Goal: Task Accomplishment & Management: Use online tool/utility

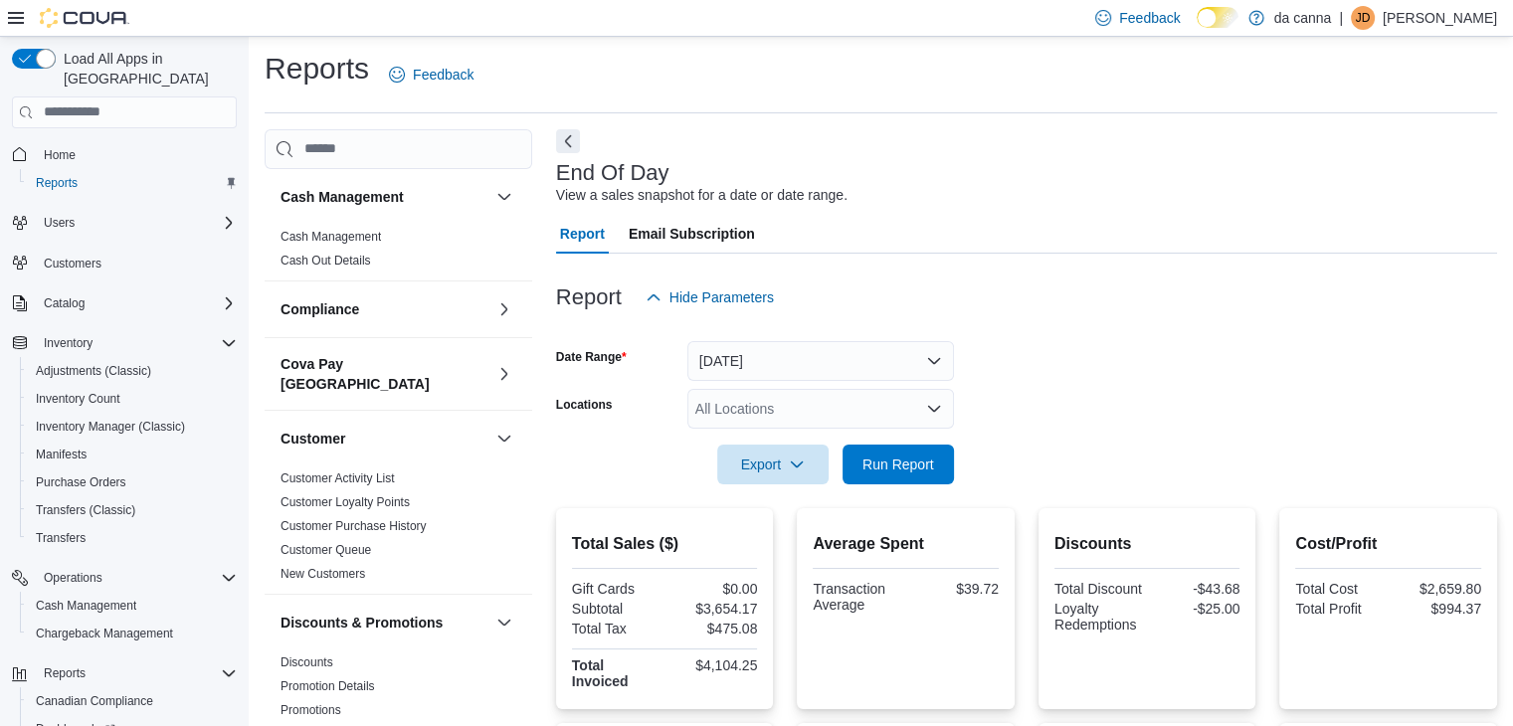
scroll to position [7, 0]
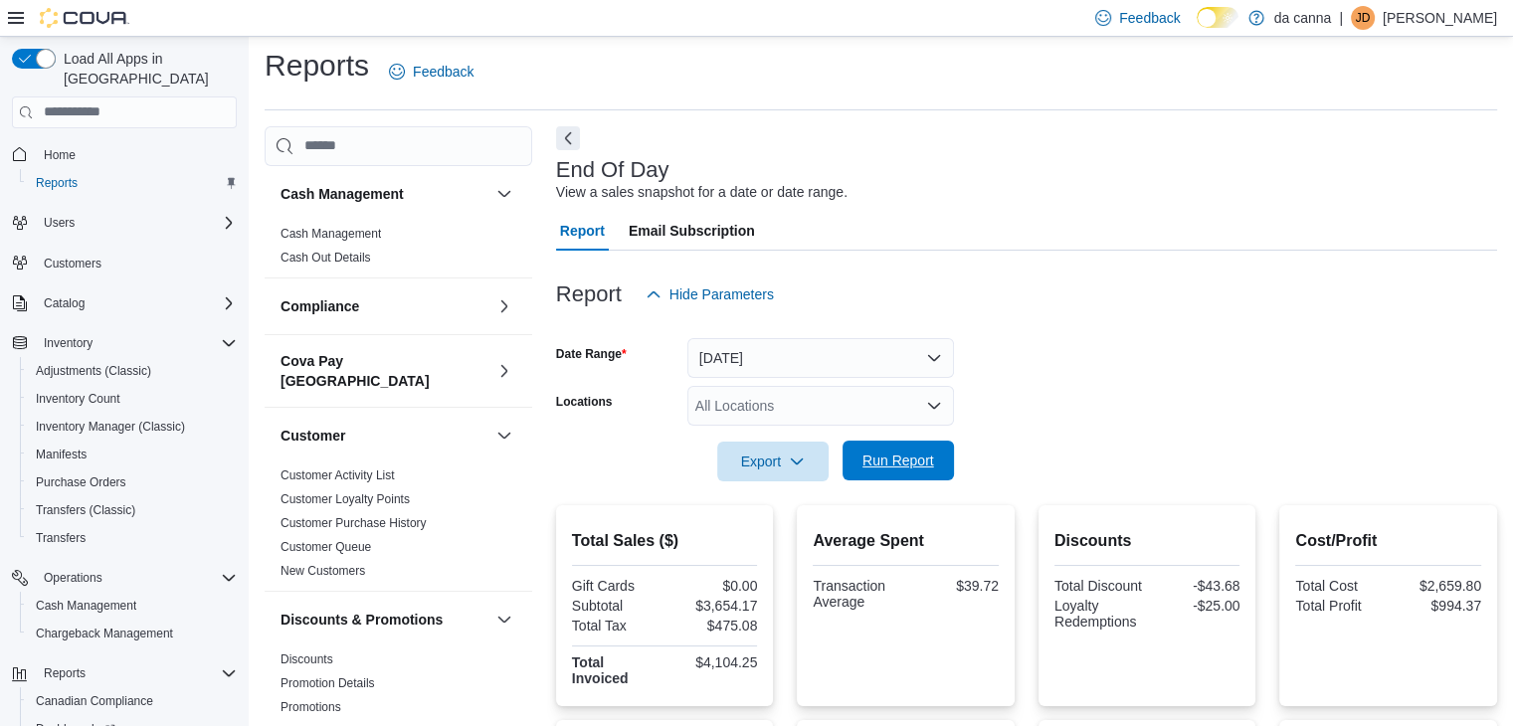
click at [892, 459] on span "Run Report" at bounding box center [898, 461] width 72 height 20
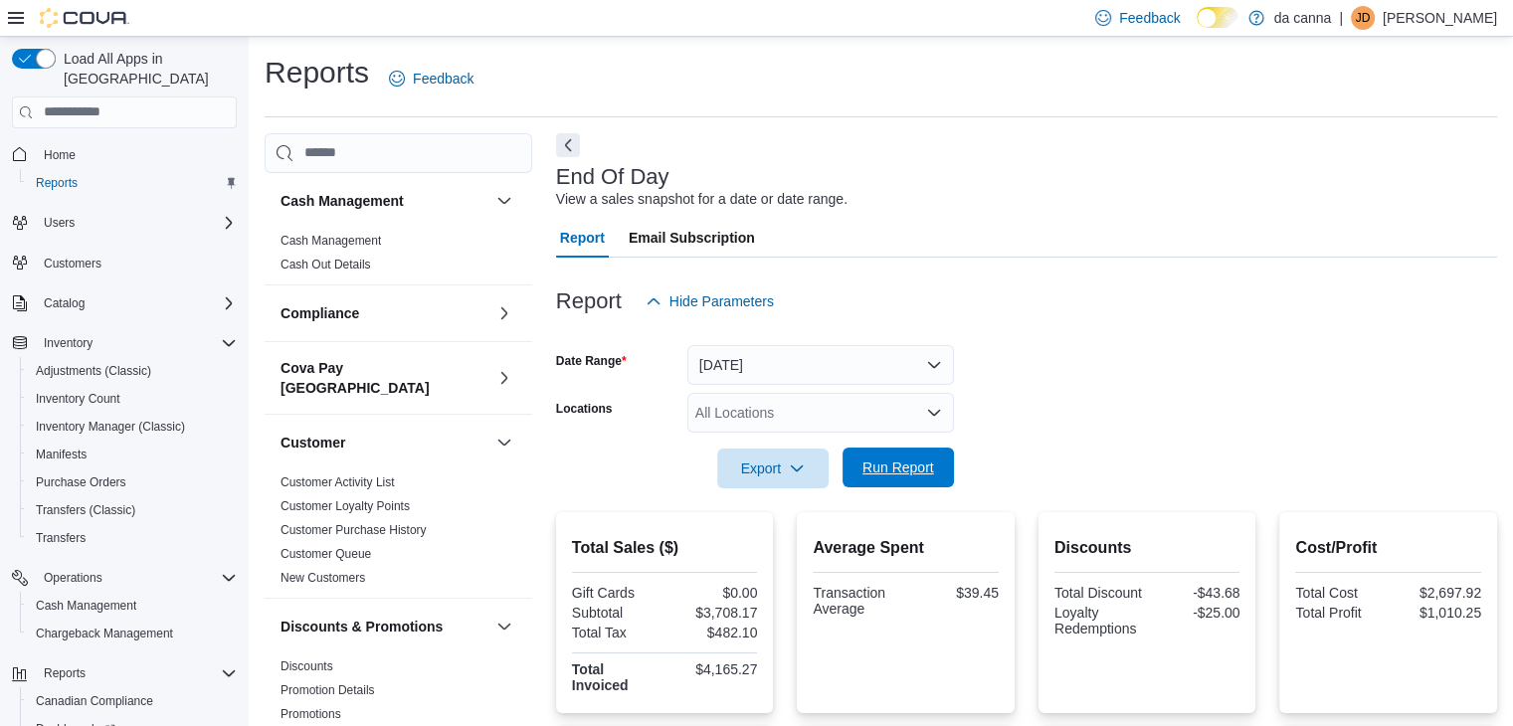
click at [919, 458] on span "Run Report" at bounding box center [898, 467] width 72 height 20
click at [924, 480] on span "Run Report" at bounding box center [898, 468] width 88 height 40
